Goal: Task Accomplishment & Management: Manage account settings

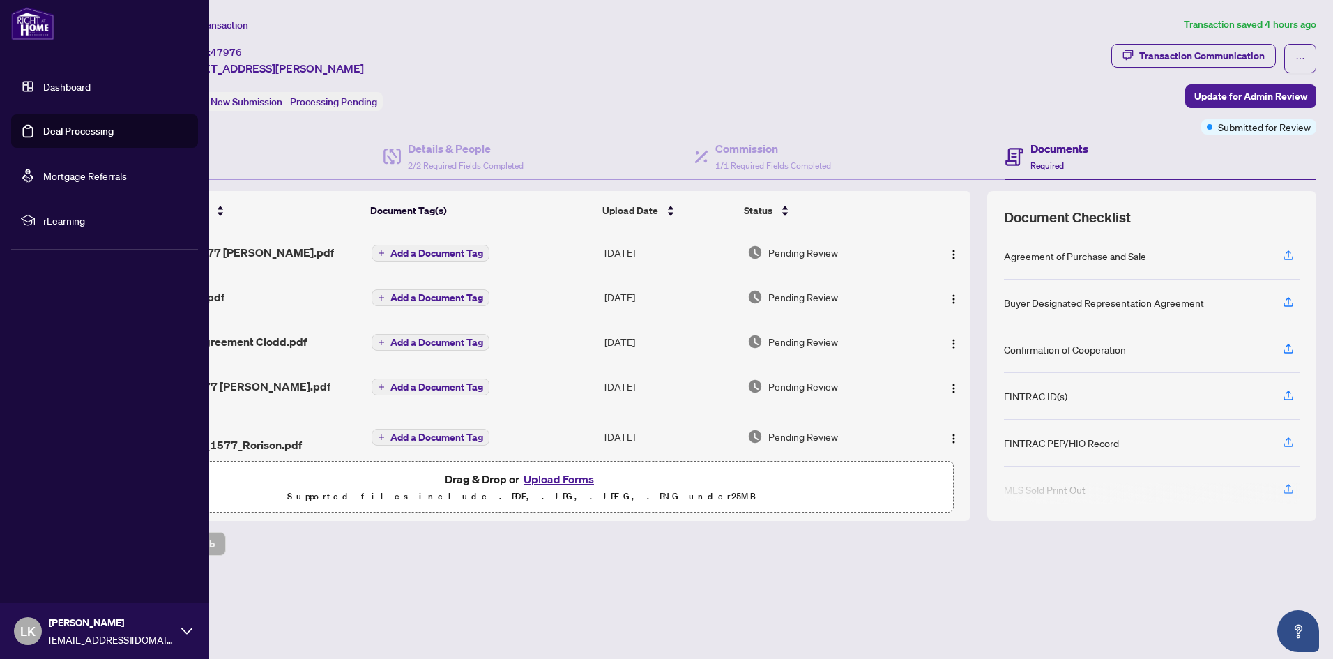
click at [86, 89] on link "Dashboard" at bounding box center [66, 86] width 47 height 13
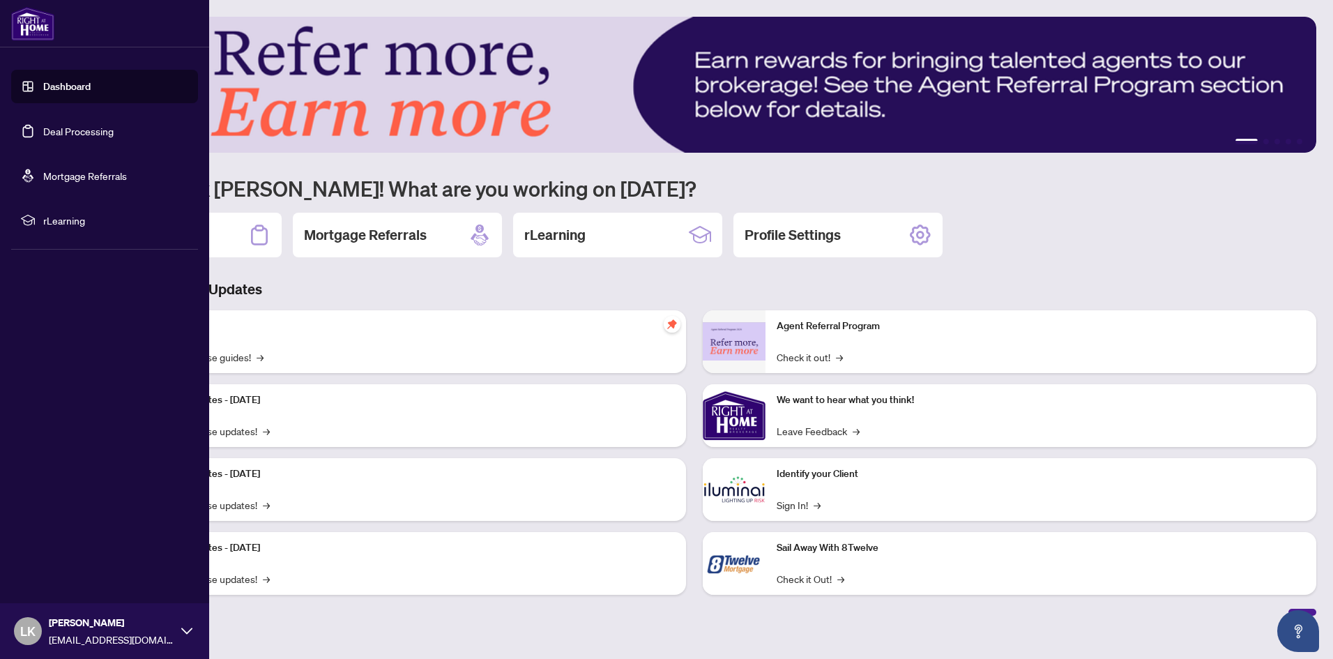
click at [82, 135] on link "Deal Processing" at bounding box center [78, 131] width 70 height 13
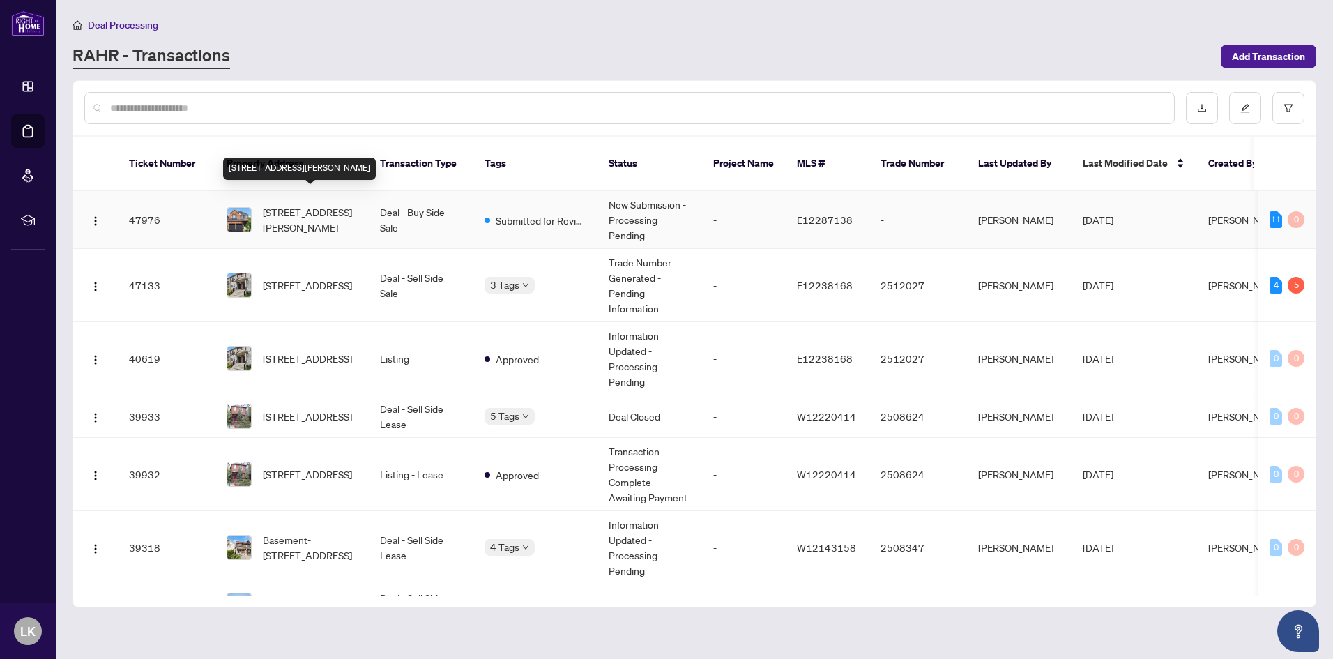
click at [347, 204] on span "[STREET_ADDRESS][PERSON_NAME]" at bounding box center [310, 219] width 95 height 31
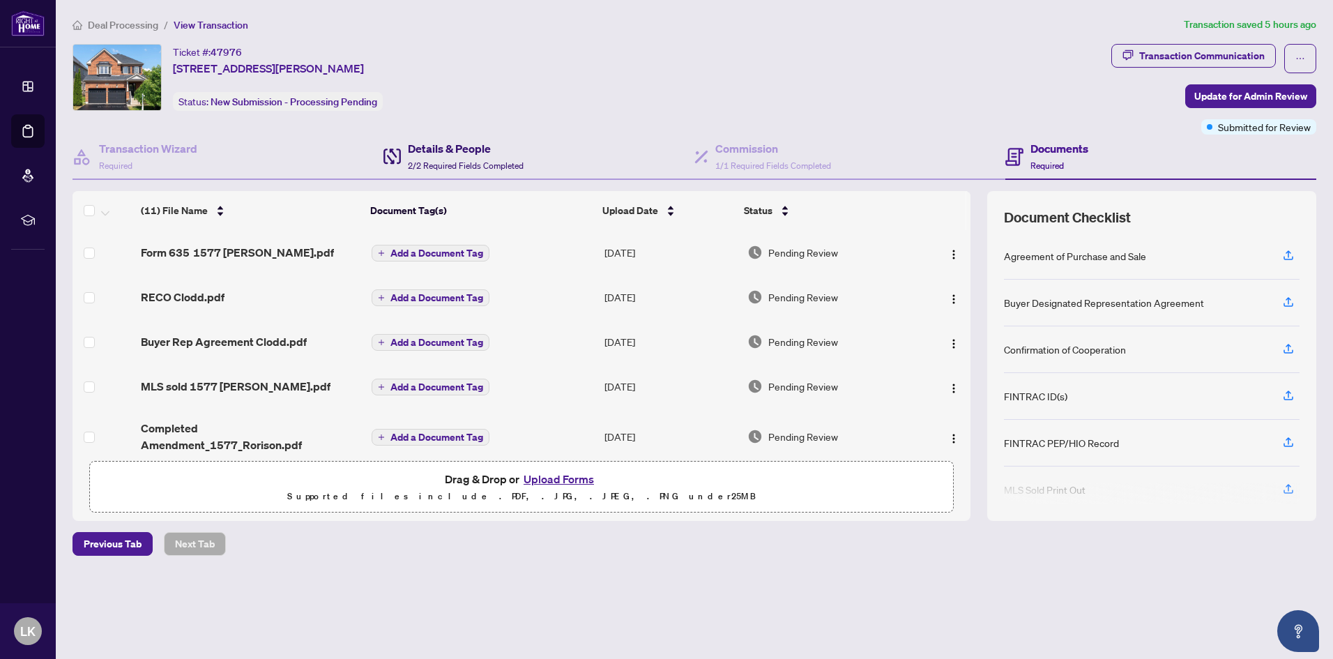
click at [475, 154] on h4 "Details & People" at bounding box center [466, 148] width 116 height 17
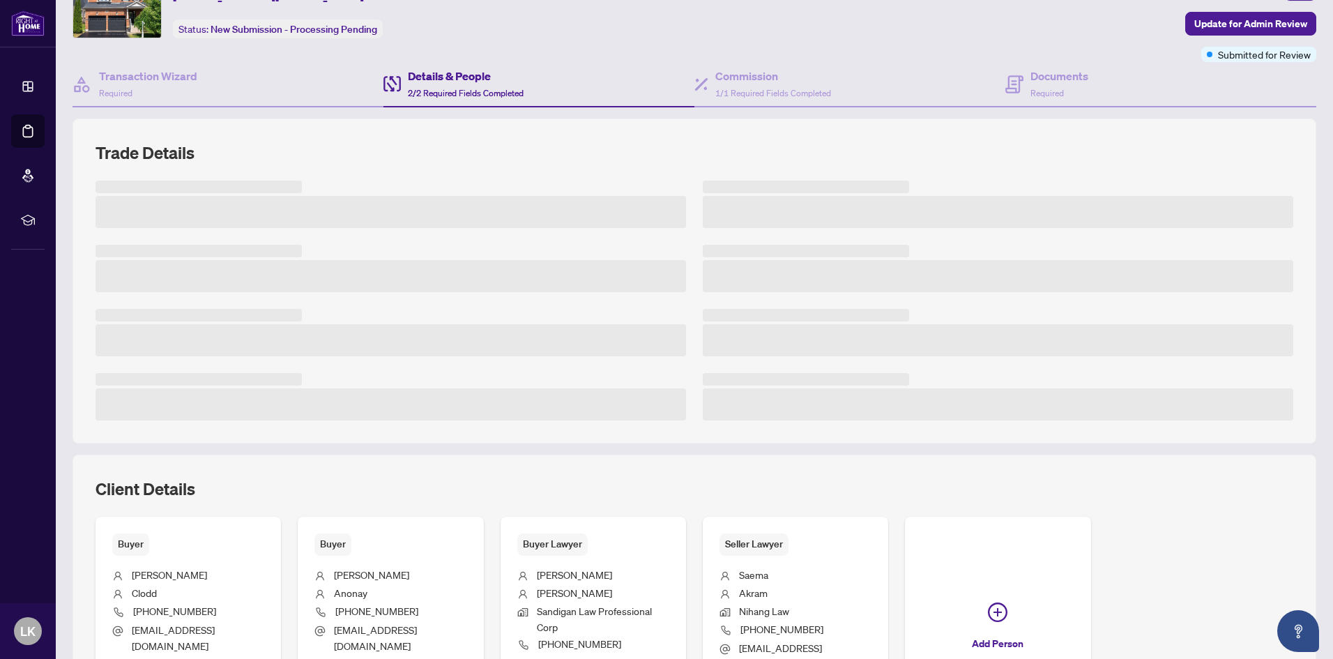
scroll to position [139, 0]
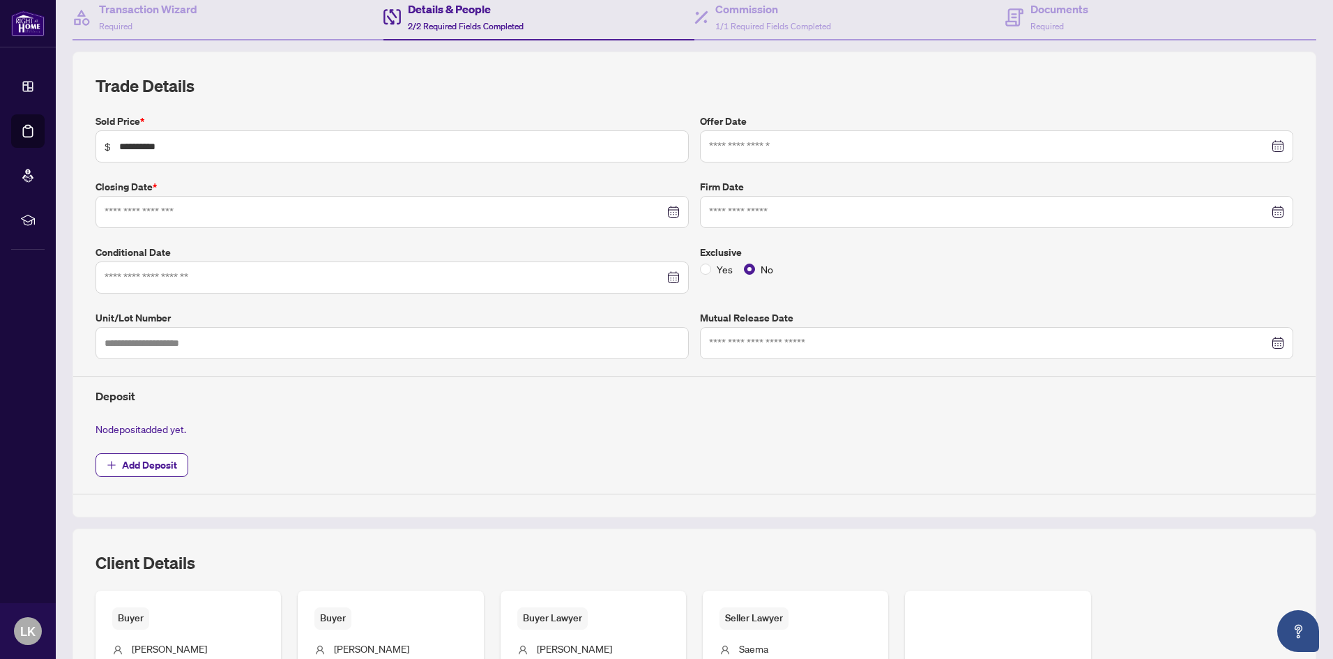
type input "**********"
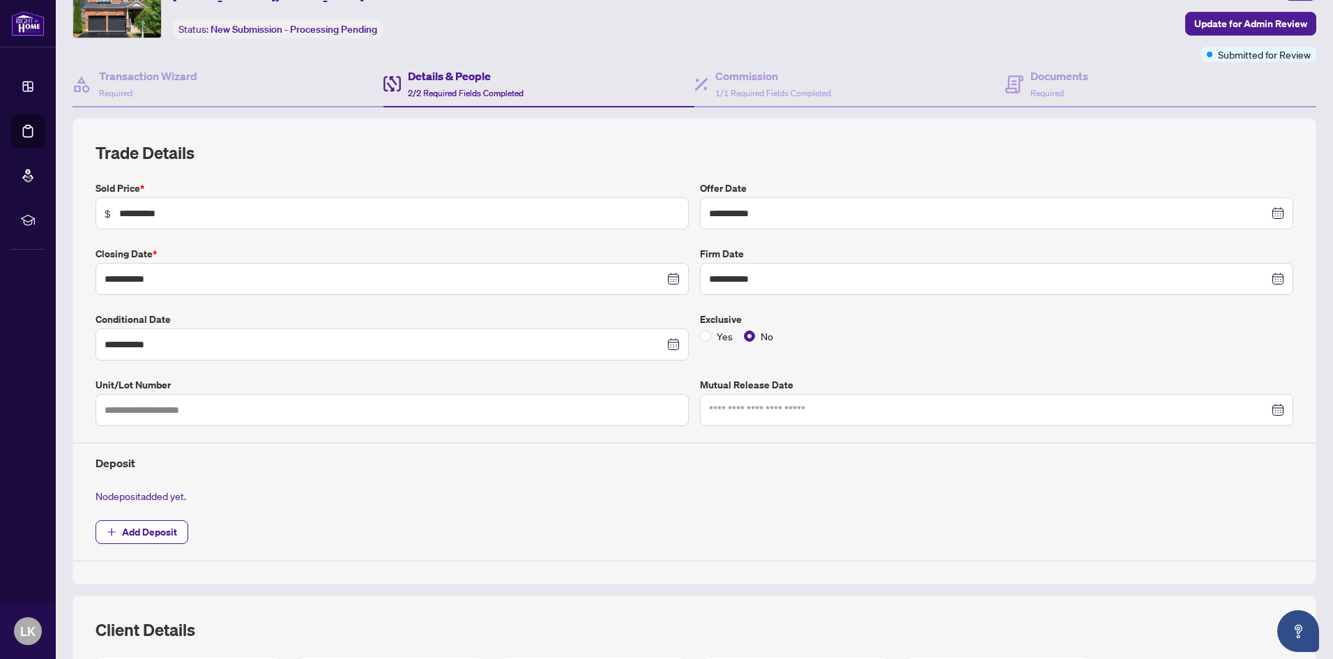
scroll to position [70, 0]
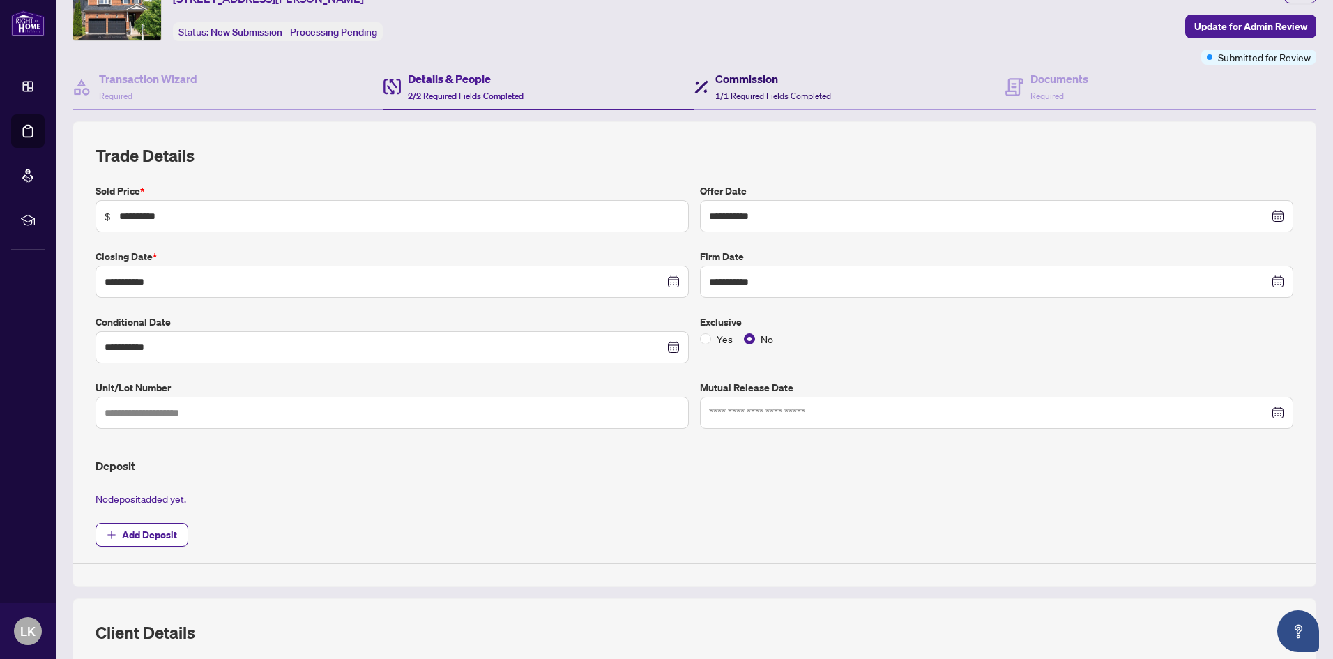
click at [770, 88] on div "Commission 1/1 Required Fields Completed" at bounding box center [773, 86] width 116 height 33
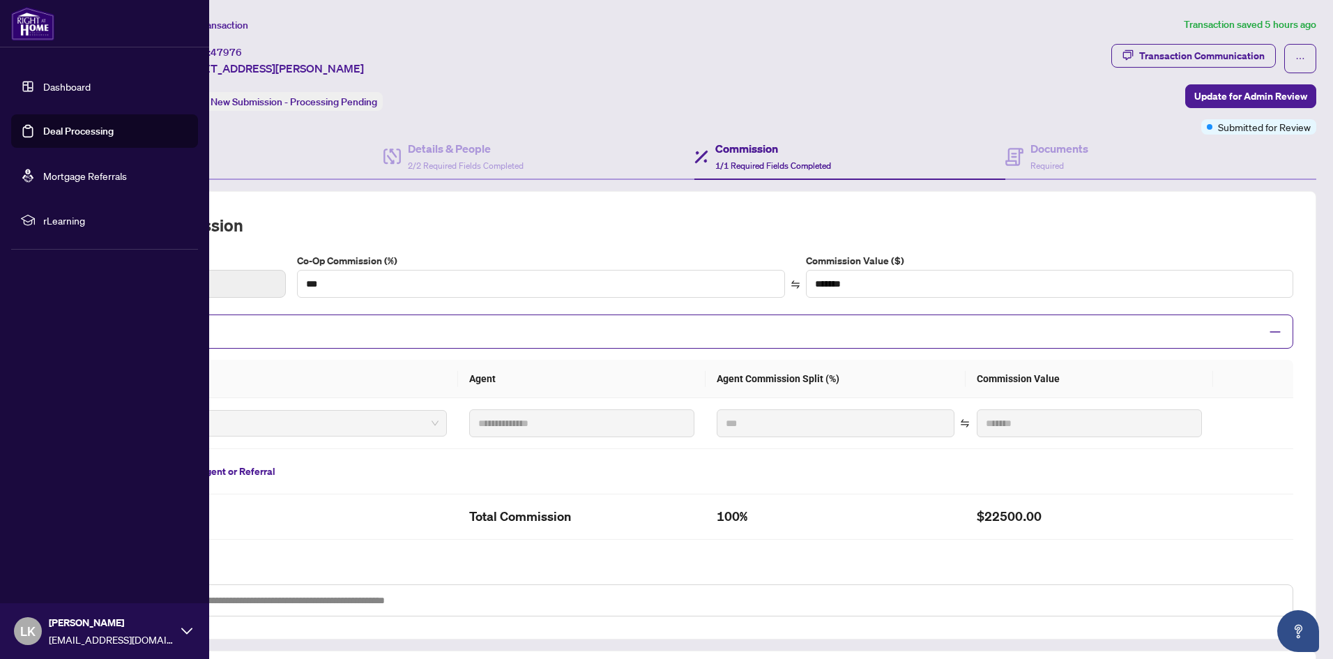
click at [85, 133] on link "Deal Processing" at bounding box center [78, 131] width 70 height 13
